Goal: Task Accomplishment & Management: Manage account settings

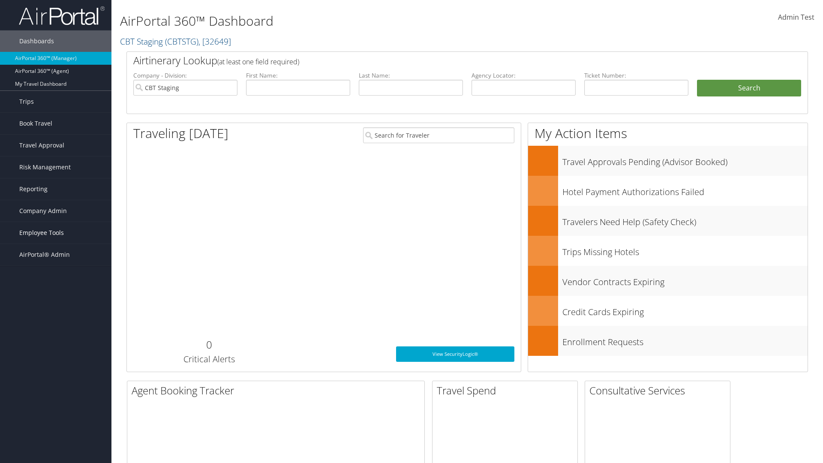
click at [56, 233] on span "Employee Tools" at bounding box center [41, 232] width 45 height 21
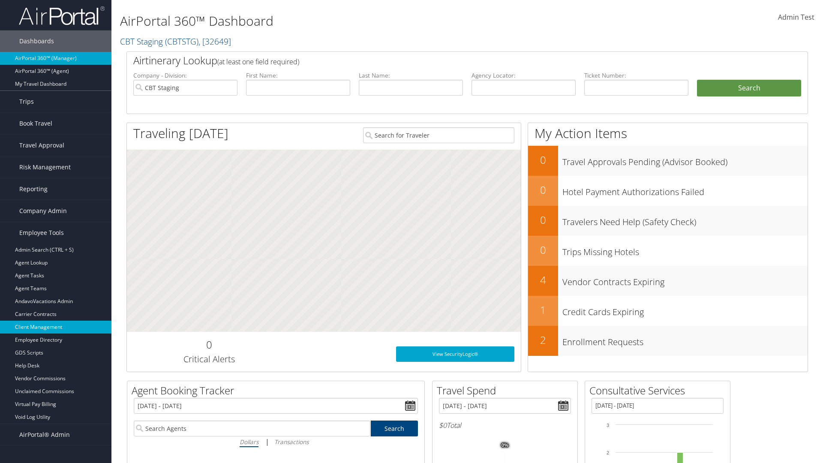
click at [56, 327] on link "Client Management" at bounding box center [55, 327] width 111 height 13
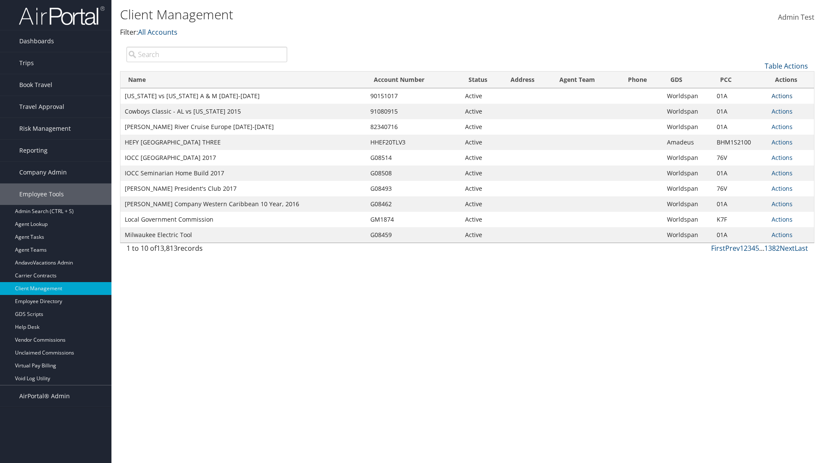
click at [782, 96] on link "Actions" at bounding box center [782, 96] width 21 height 8
click at [753, 108] on link "View Client" at bounding box center [753, 108] width 73 height 15
click at [782, 96] on link "Actions" at bounding box center [782, 96] width 21 height 8
click at [753, 123] on link "Company Settings" at bounding box center [753, 123] width 73 height 15
